Goal: Communication & Community: Answer question/provide support

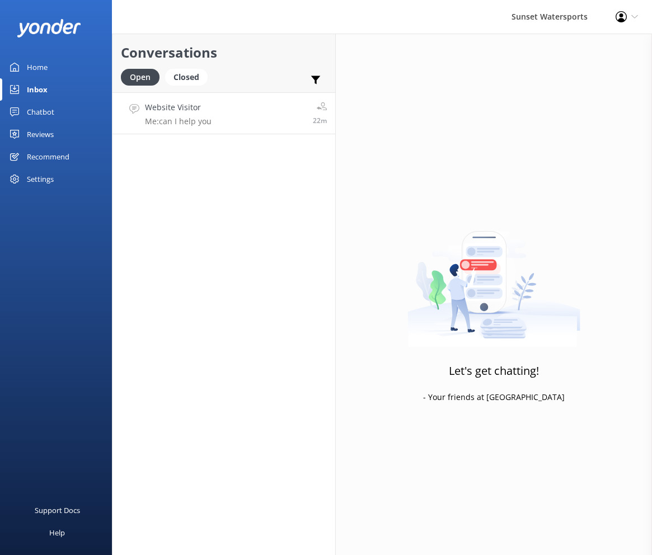
click at [208, 103] on h4 "Website Visitor" at bounding box center [178, 107] width 67 height 12
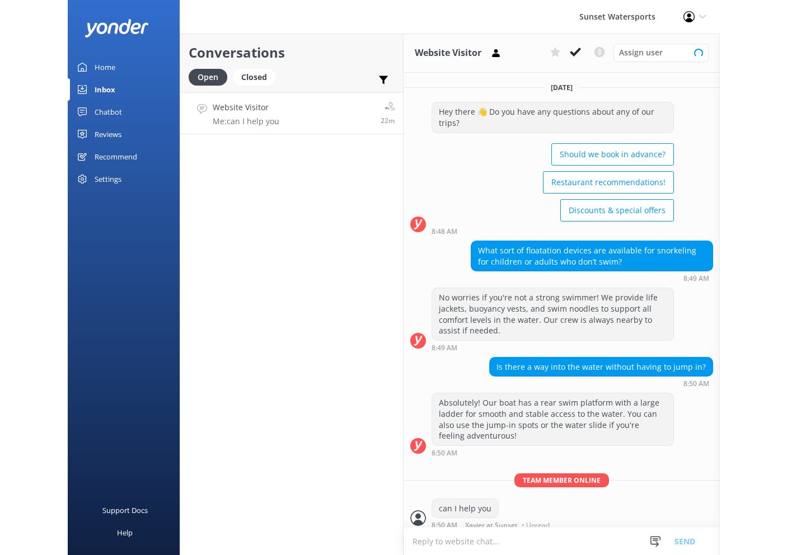
scroll to position [2, 0]
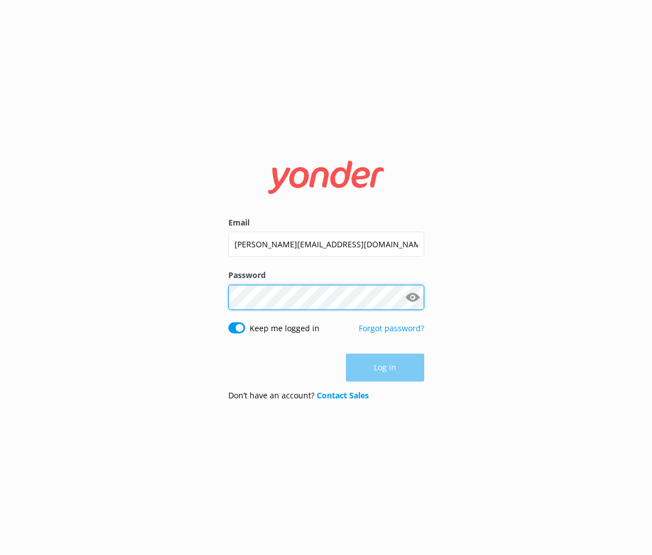
click at [384, 368] on button "Log in" at bounding box center [385, 368] width 78 height 28
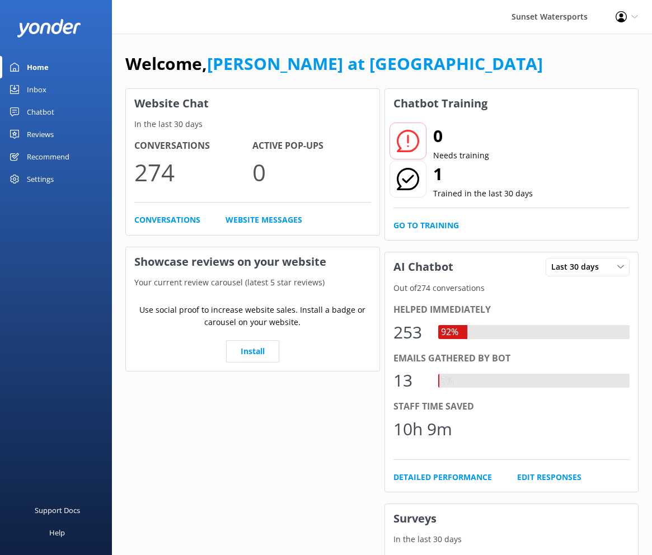
click at [46, 91] on div "Inbox" at bounding box center [37, 89] width 20 height 22
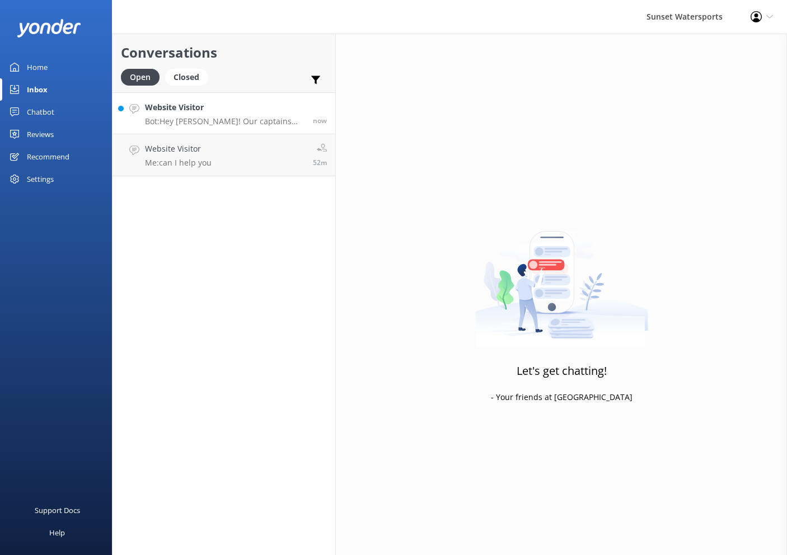
click at [187, 116] on p "Bot: Hey Cynthia! Our captains will check the weather on the day of your trip, …" at bounding box center [224, 121] width 159 height 10
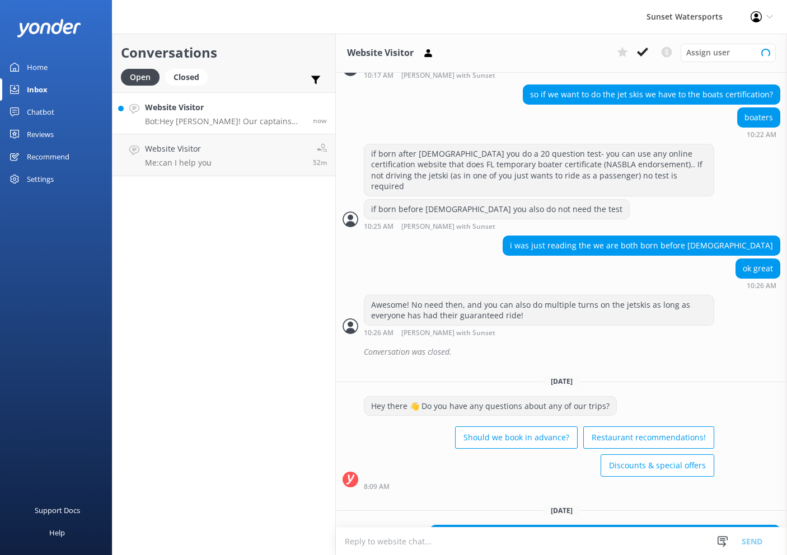
scroll to position [1692, 0]
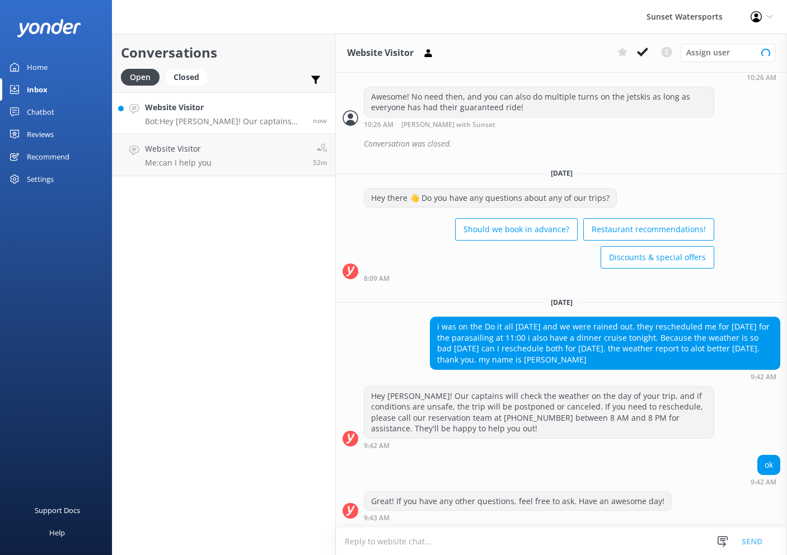
click at [485, 540] on textarea at bounding box center [561, 541] width 451 height 27
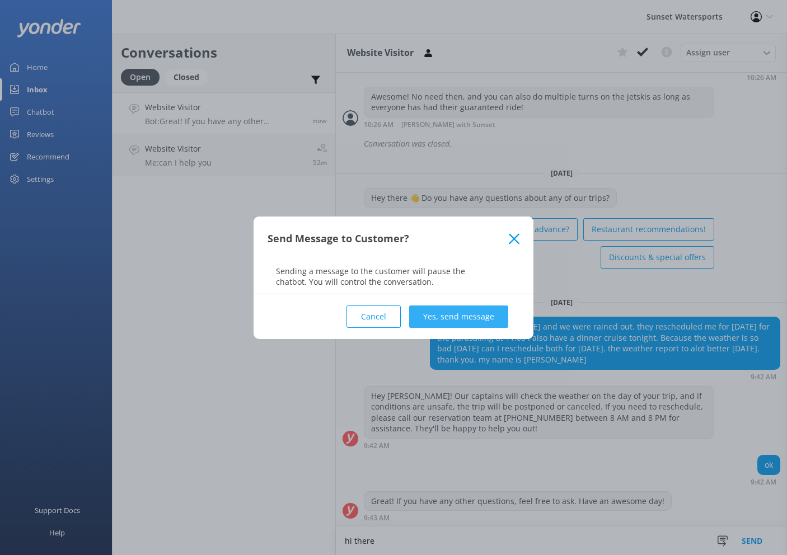
type textarea "hi there"
click at [477, 313] on button "Yes, send message" at bounding box center [458, 317] width 99 height 22
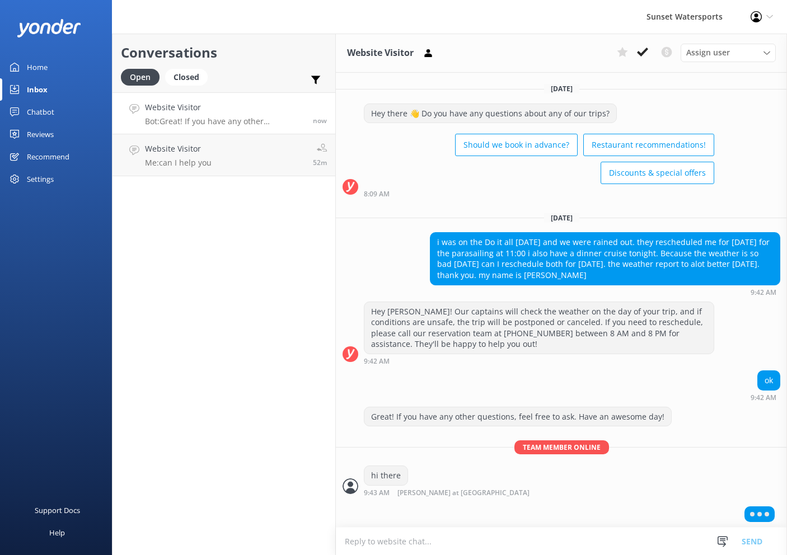
scroll to position [1777, 0]
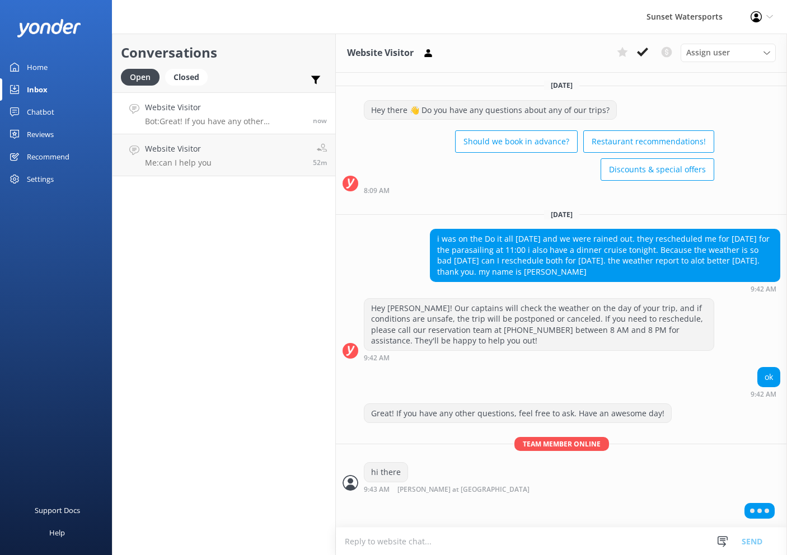
click at [494, 539] on textarea at bounding box center [561, 541] width 451 height 27
type textarea "i"
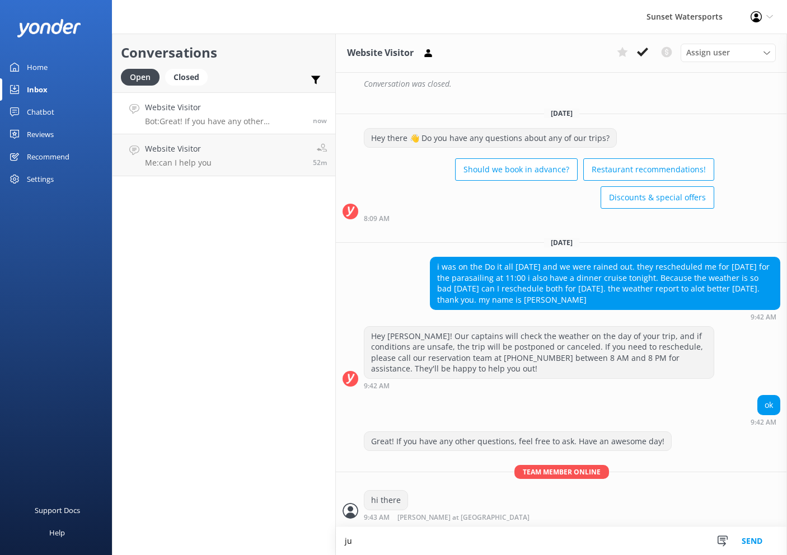
type textarea "j"
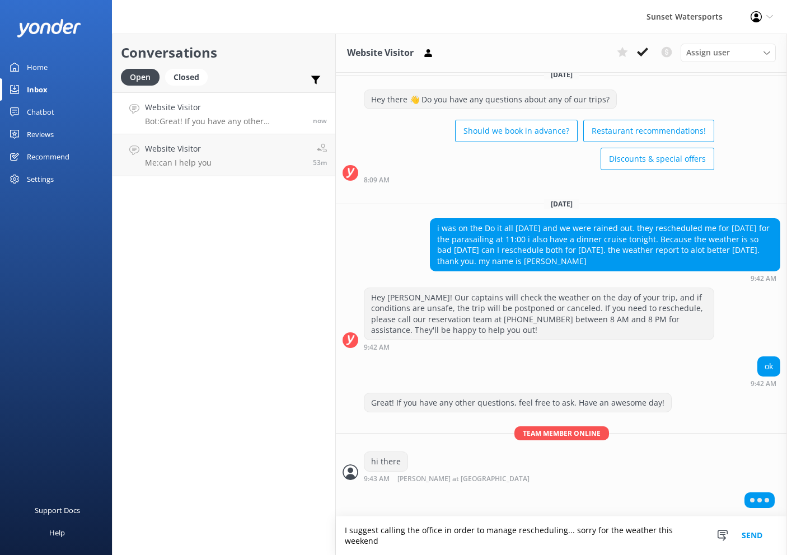
scroll to position [1787, 0]
type textarea "I suggest calling the office in order to manage rescheduling... sorry for the w…"
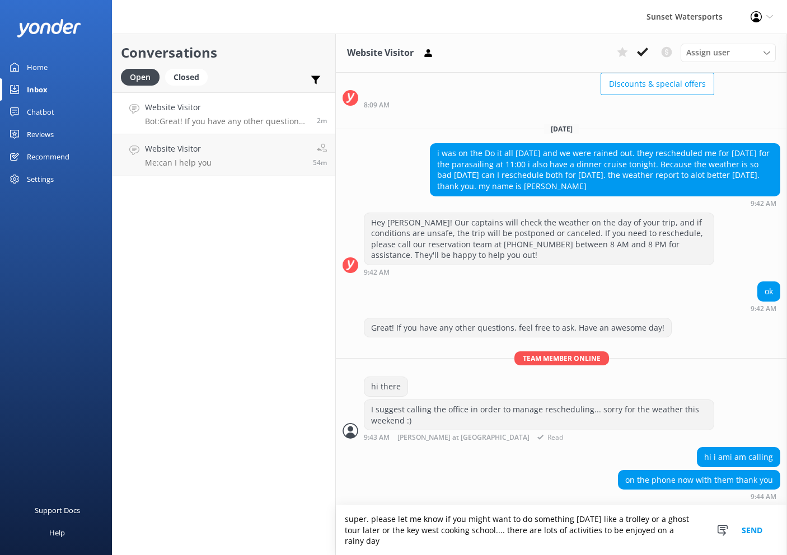
scroll to position [1863, 0]
click at [492, 533] on textarea "super. please let me know if you might want to do something today like a trolle…" at bounding box center [561, 530] width 451 height 50
type textarea "super. please let me know if you might want to do something today like a trolle…"
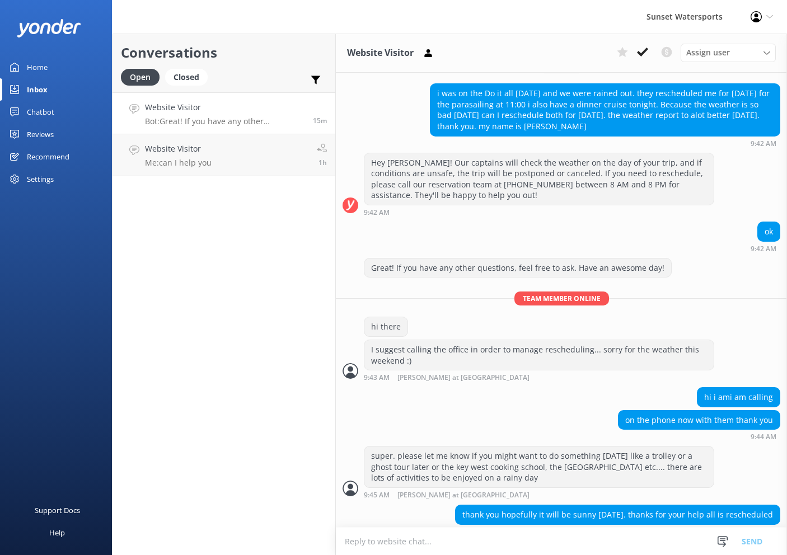
scroll to position [1935, 0]
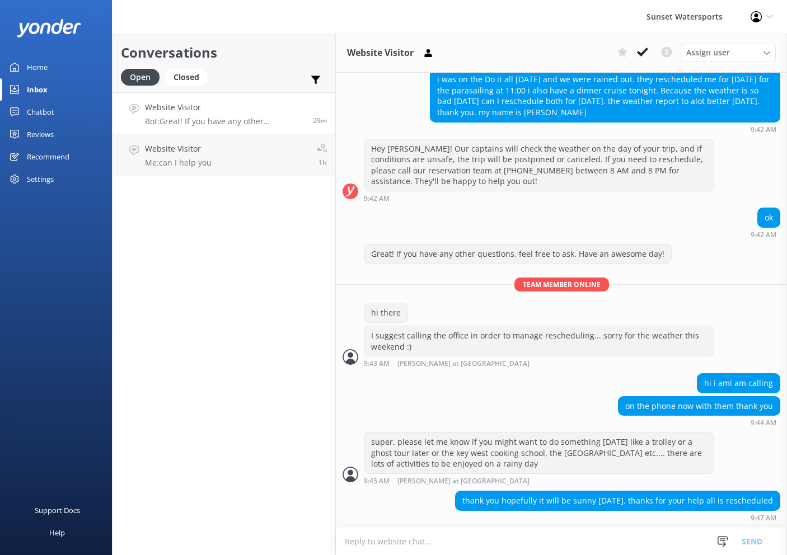
click at [268, 113] on h4 "Website Visitor" at bounding box center [224, 107] width 159 height 12
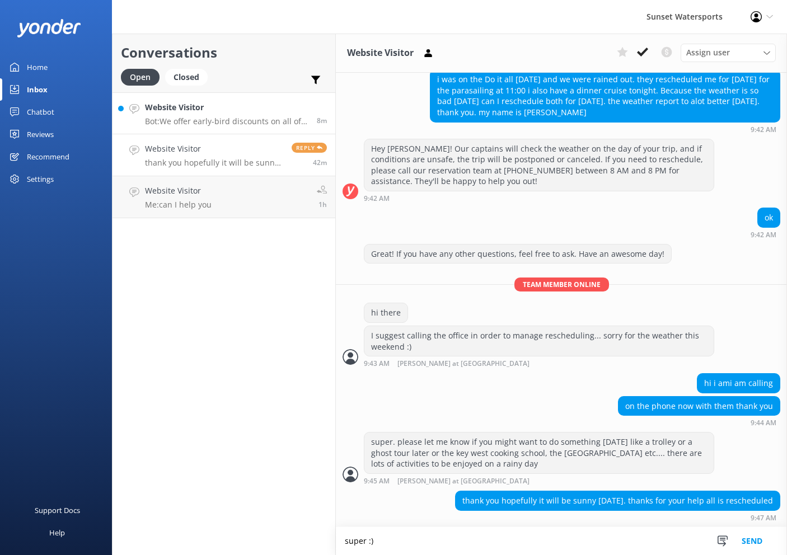
type textarea "super :)"
click at [229, 106] on h4 "Website Visitor" at bounding box center [226, 107] width 163 height 12
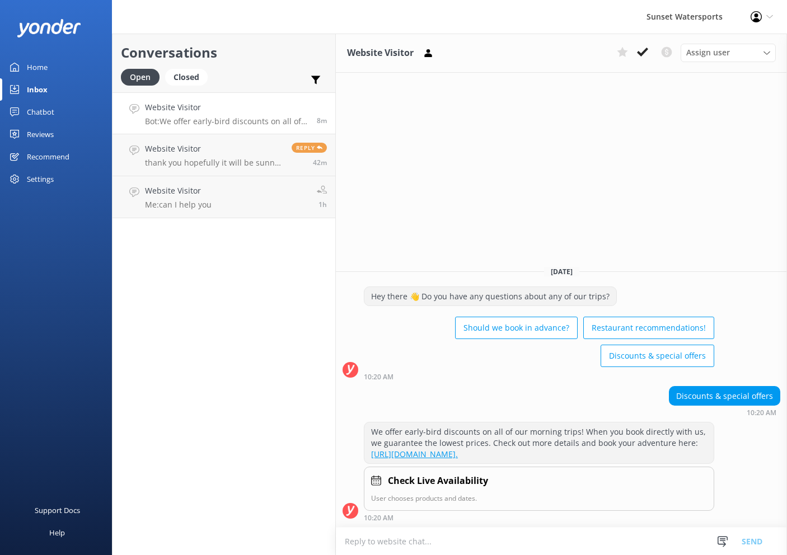
click at [433, 545] on textarea at bounding box center [561, 541] width 451 height 27
click at [376, 325] on div "Should we book in advance? Restaurant recommendations! Discounts & special offe…" at bounding box center [539, 342] width 350 height 59
click at [199, 122] on p "Bot: We offer early-bird discounts on all of our morning trips! When you book d…" at bounding box center [224, 121] width 159 height 10
click at [639, 51] on icon at bounding box center [642, 51] width 11 height 11
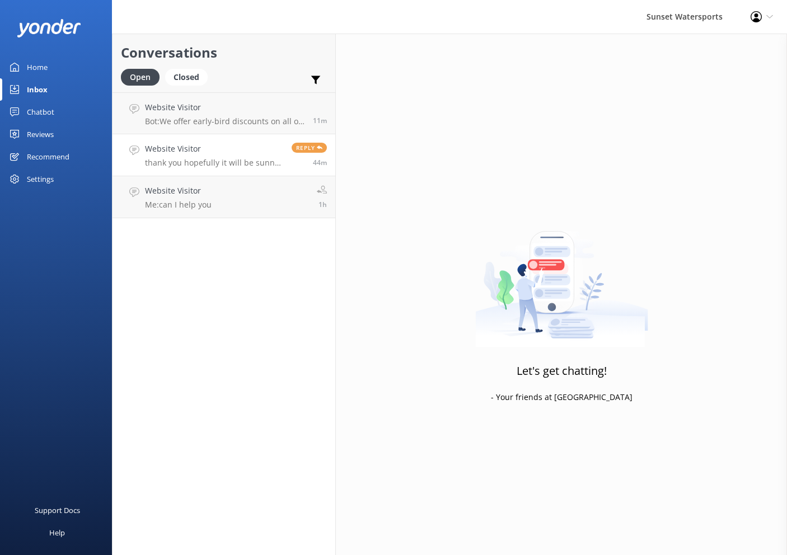
click at [237, 148] on h4 "Website Visitor" at bounding box center [214, 149] width 138 height 12
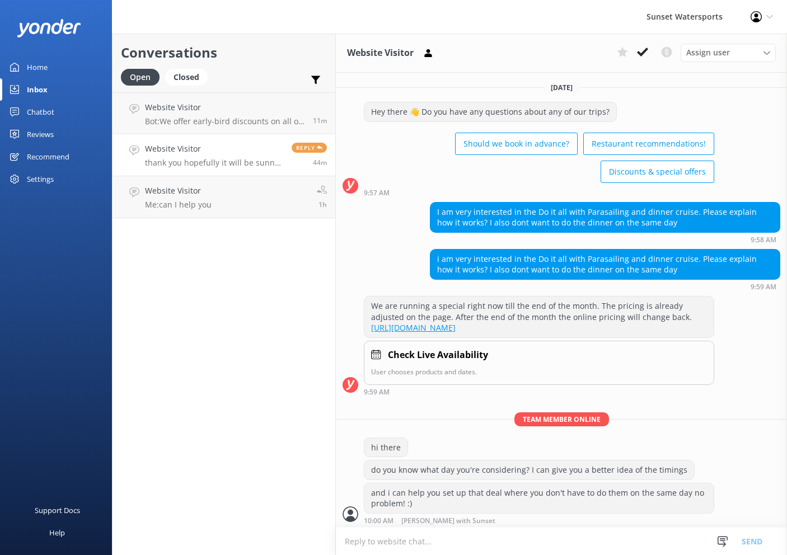
scroll to position [1935, 0]
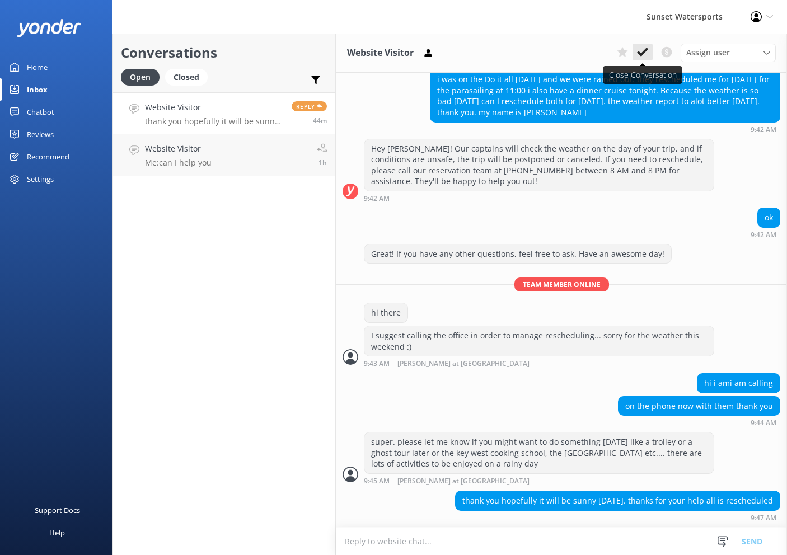
click at [642, 49] on icon at bounding box center [642, 51] width 11 height 11
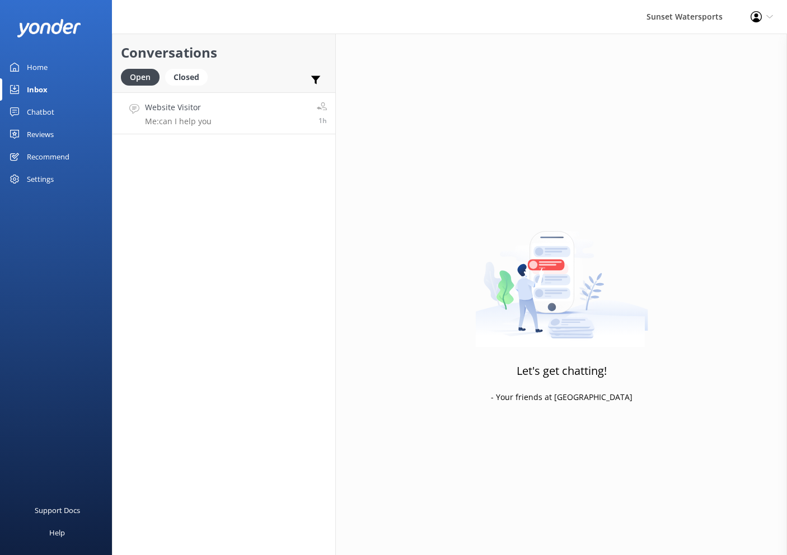
click at [228, 114] on link "Website Visitor Me: can I help you 1h" at bounding box center [223, 113] width 223 height 42
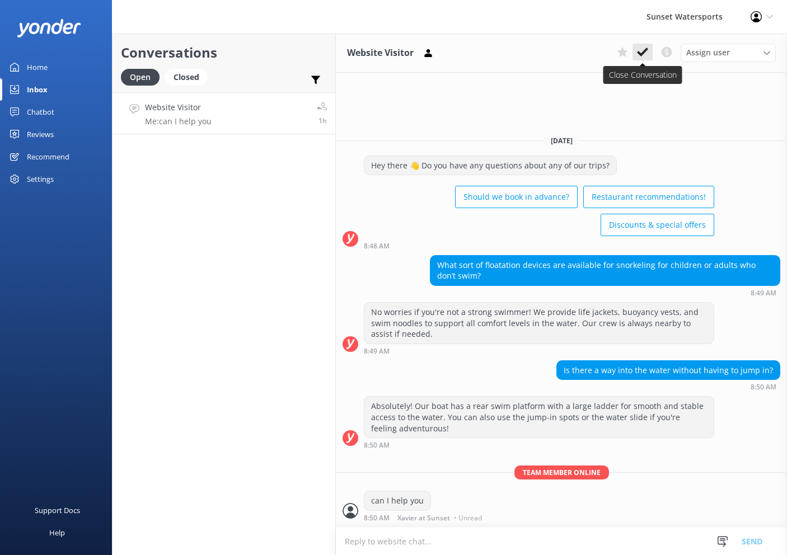
click at [642, 57] on icon at bounding box center [642, 51] width 11 height 11
click at [642, 57] on div "Assign user Nathan at Sunset Dave with Sunset Henry with Sunset Joe with Sunset…" at bounding box center [693, 53] width 163 height 18
